Goal: Navigation & Orientation: Find specific page/section

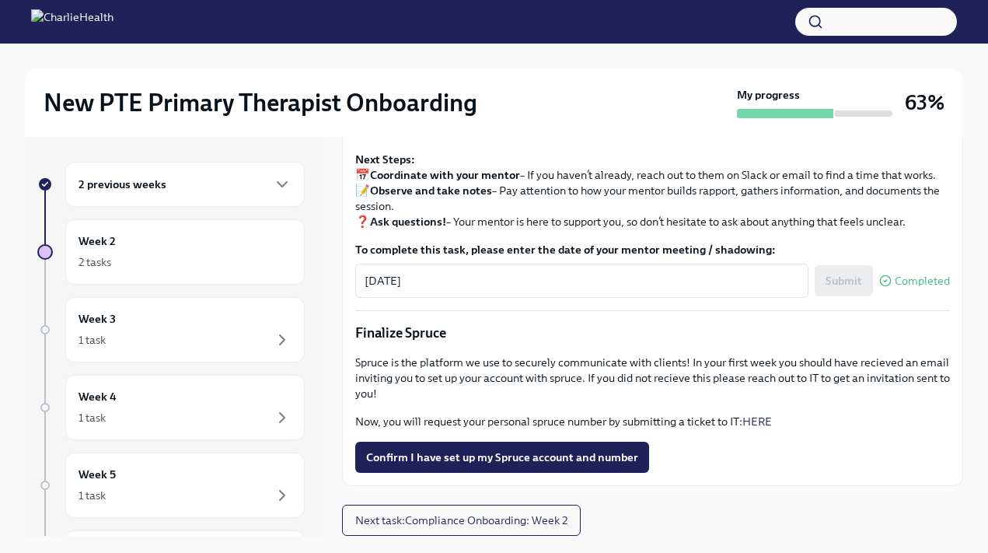
scroll to position [26, 0]
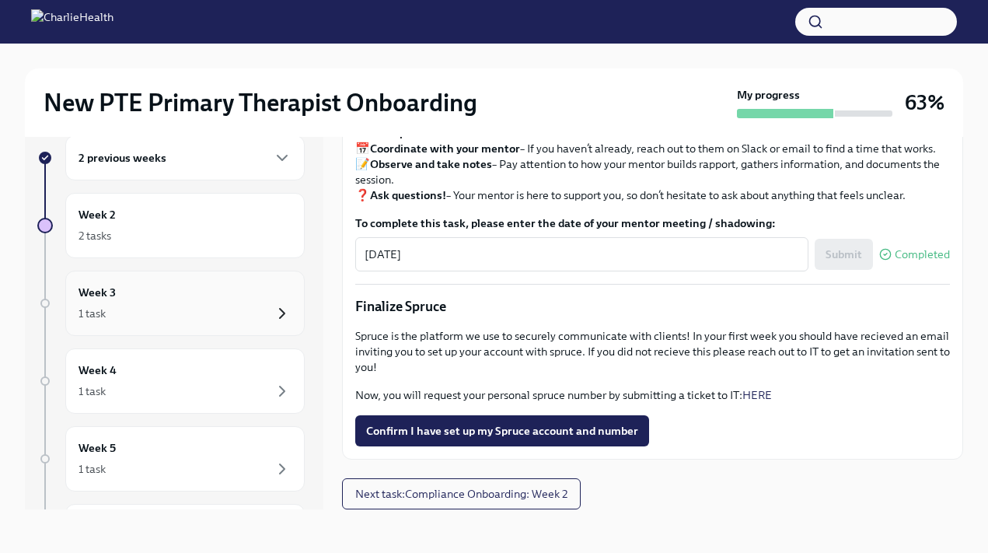
click at [281, 310] on icon "button" at bounding box center [282, 313] width 5 height 9
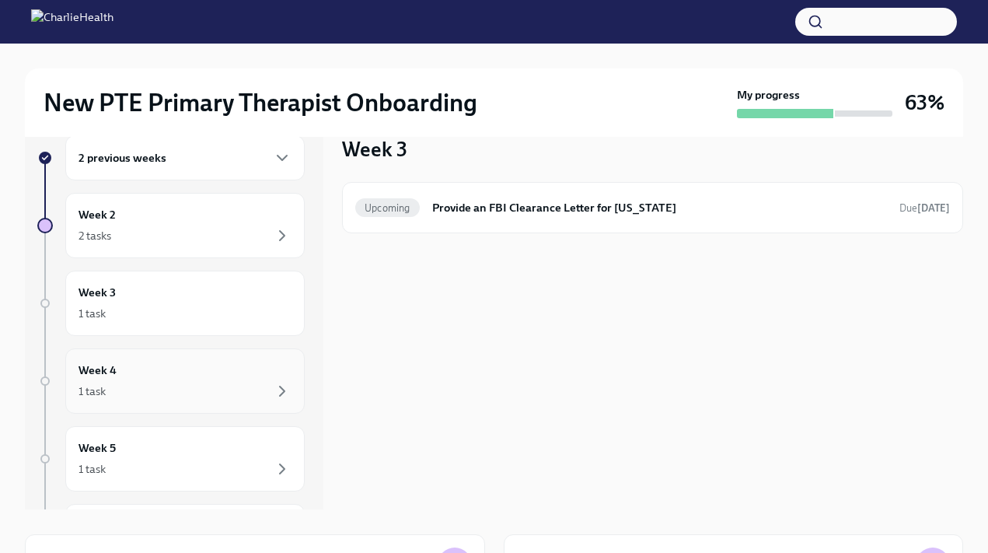
click at [211, 370] on div "Week 4 1 task" at bounding box center [184, 380] width 213 height 39
click at [197, 463] on div "1 task" at bounding box center [184, 468] width 213 height 19
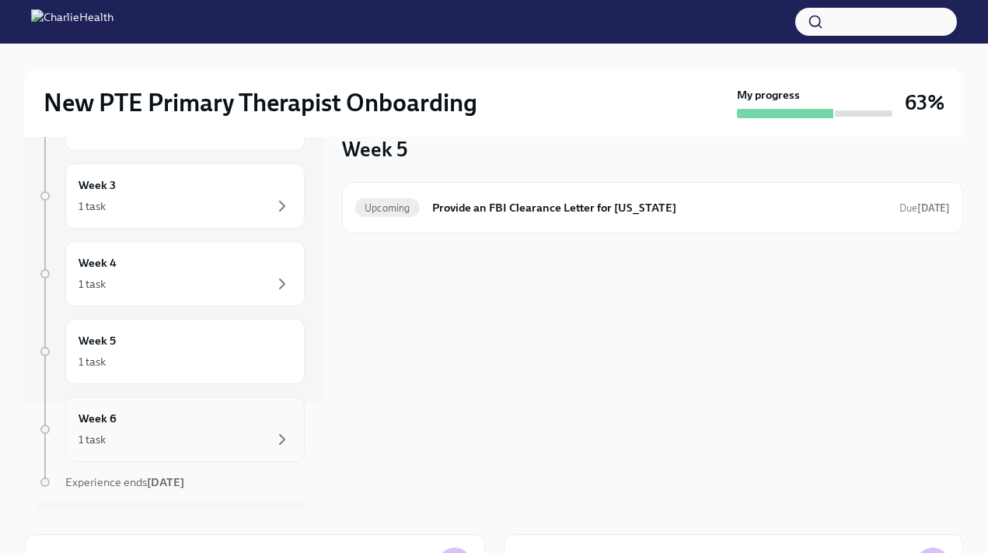
click at [197, 443] on div "1 task" at bounding box center [184, 439] width 213 height 19
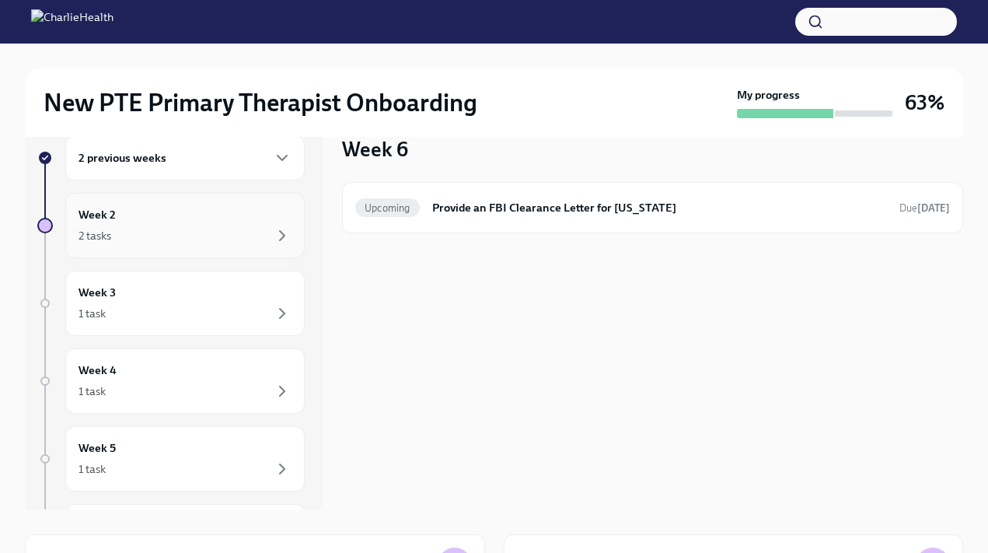
click at [181, 221] on div "Week 2 2 tasks" at bounding box center [184, 225] width 213 height 39
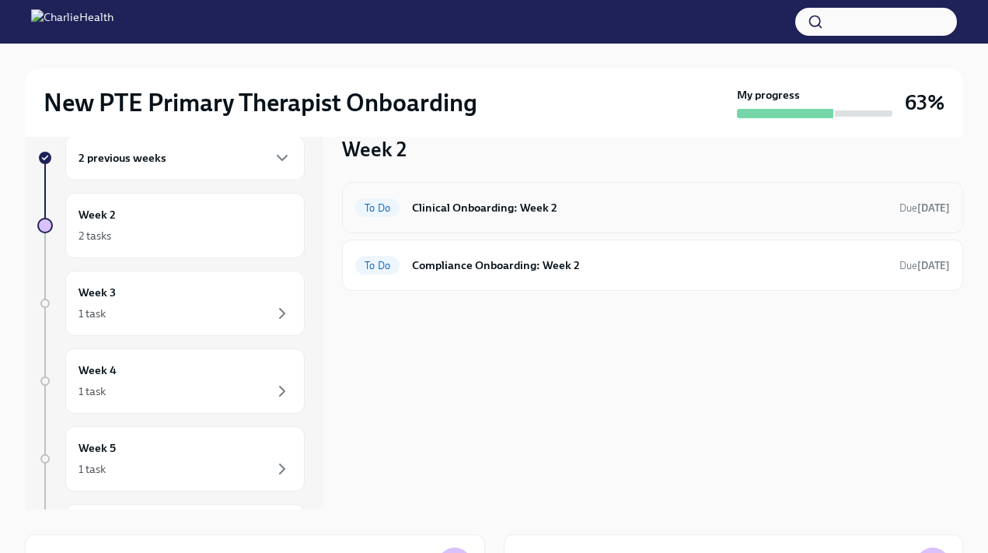
click at [485, 206] on h6 "Clinical Onboarding: Week 2" at bounding box center [649, 207] width 475 height 17
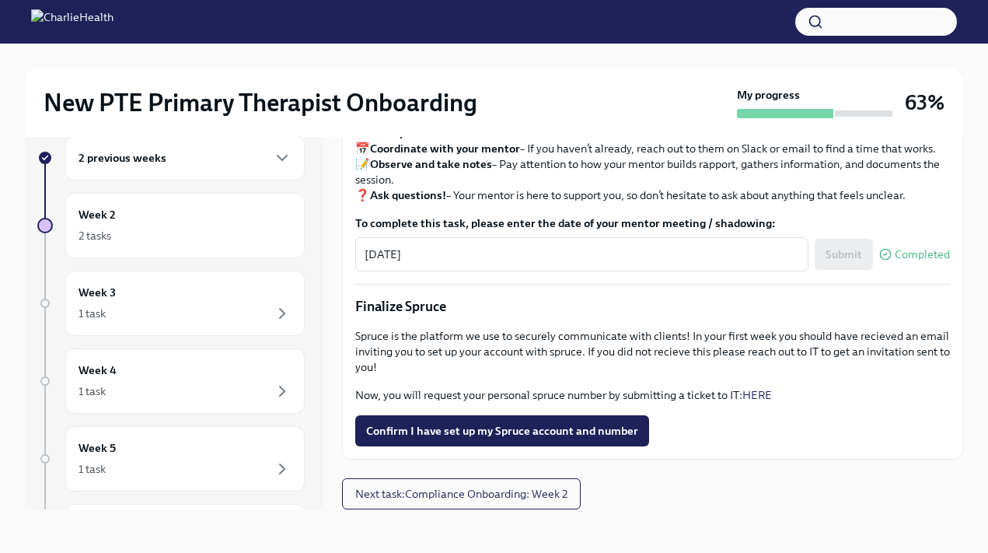
scroll to position [1663, 0]
